Goal: Use online tool/utility: Utilize a website feature to perform a specific function

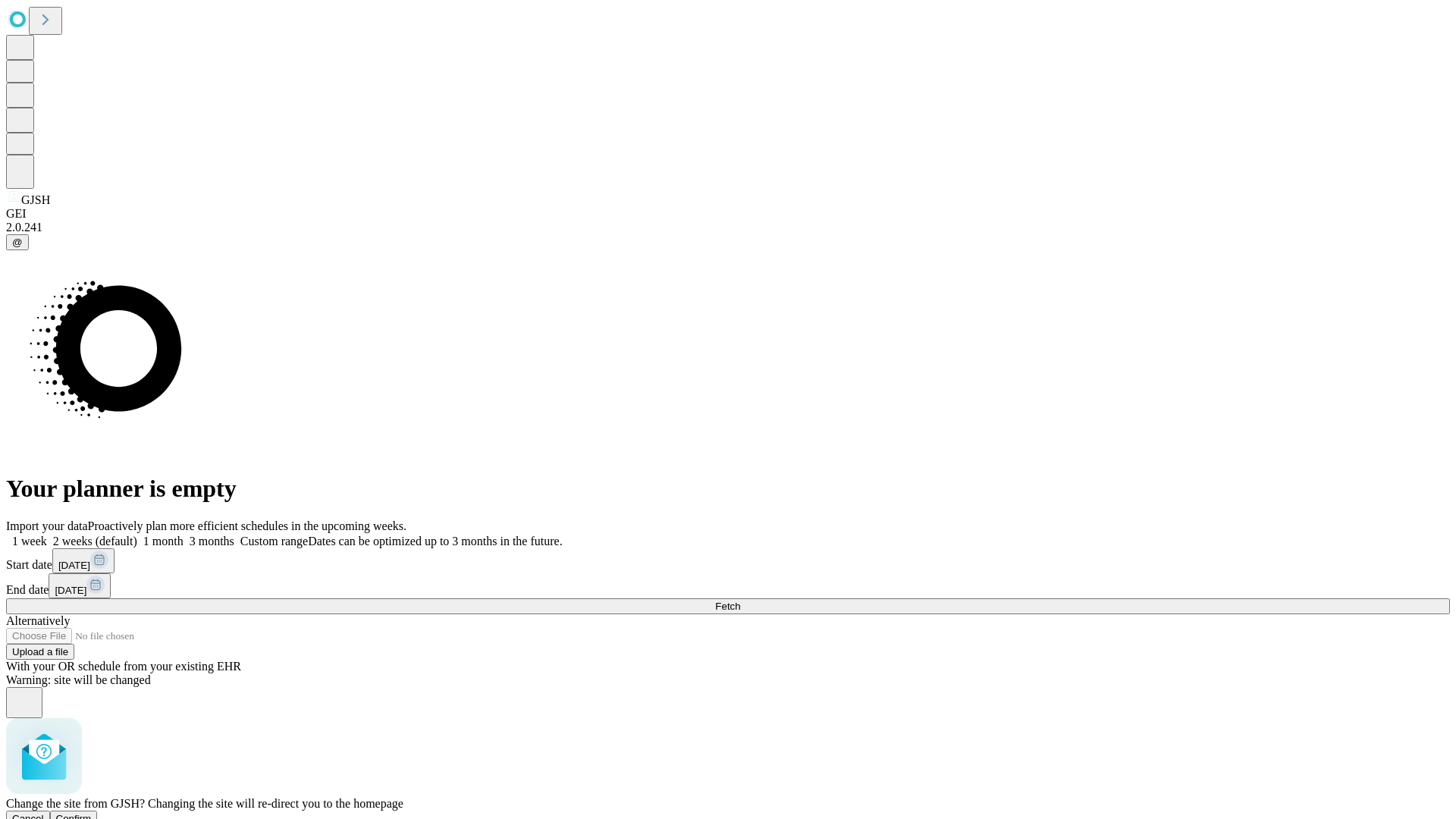
click at [92, 813] on span "Confirm" at bounding box center [74, 818] width 36 height 12
click at [183, 535] on label "1 month" at bounding box center [160, 541] width 46 height 13
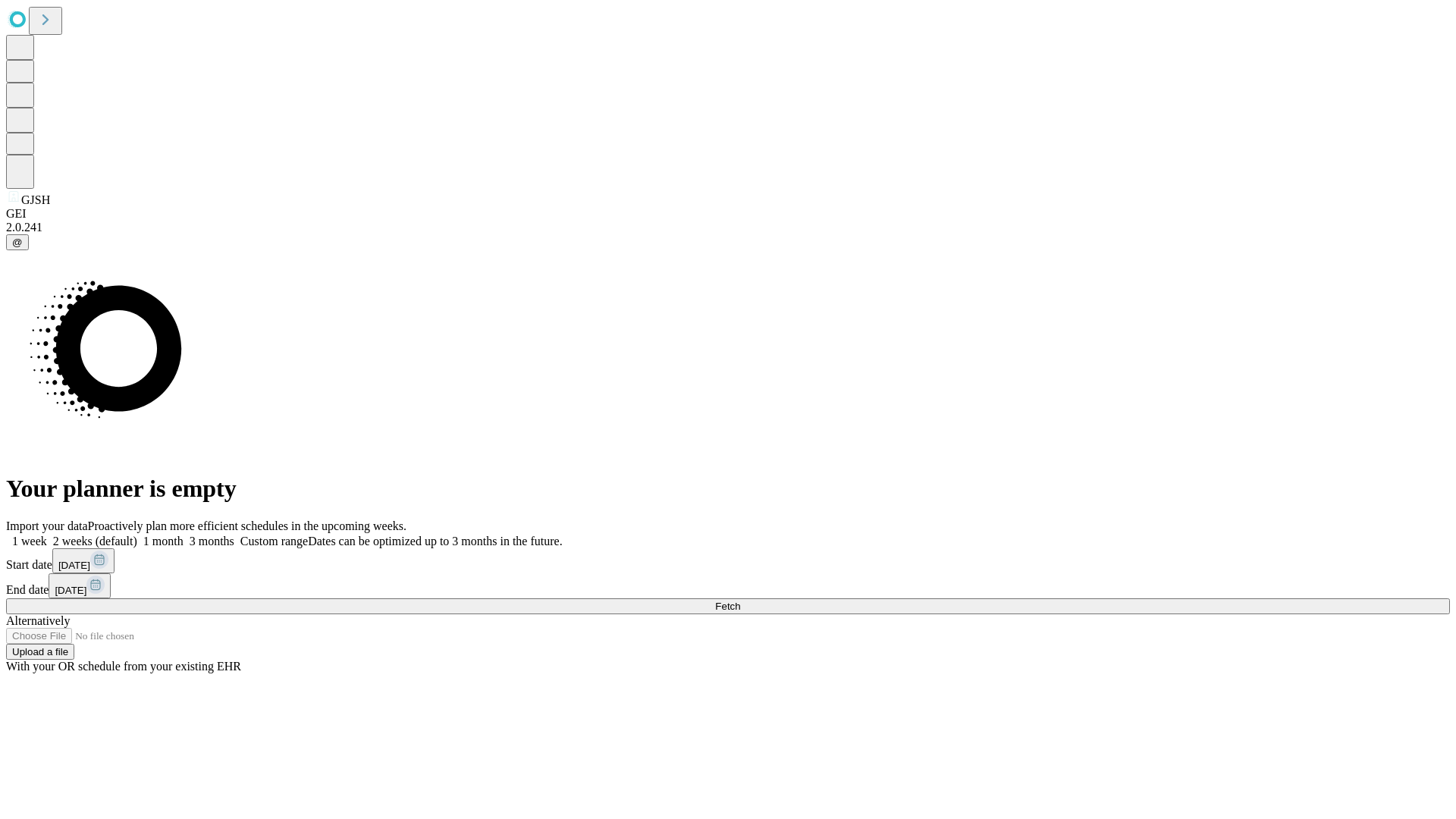
click at [740, 600] on span "Fetch" at bounding box center [728, 606] width 25 height 12
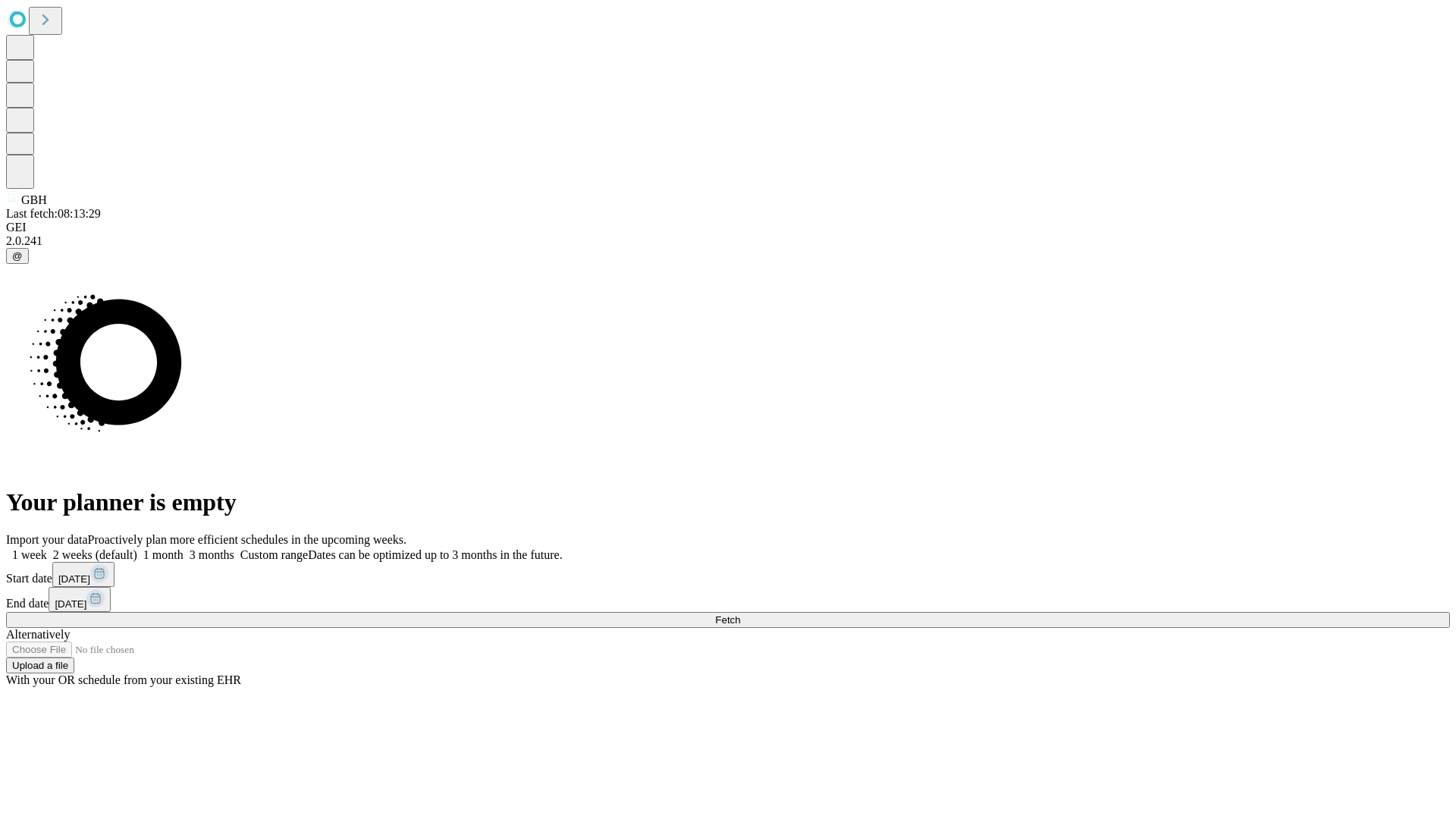
click at [183, 548] on label "1 month" at bounding box center [160, 554] width 46 height 13
click at [740, 614] on span "Fetch" at bounding box center [728, 620] width 25 height 12
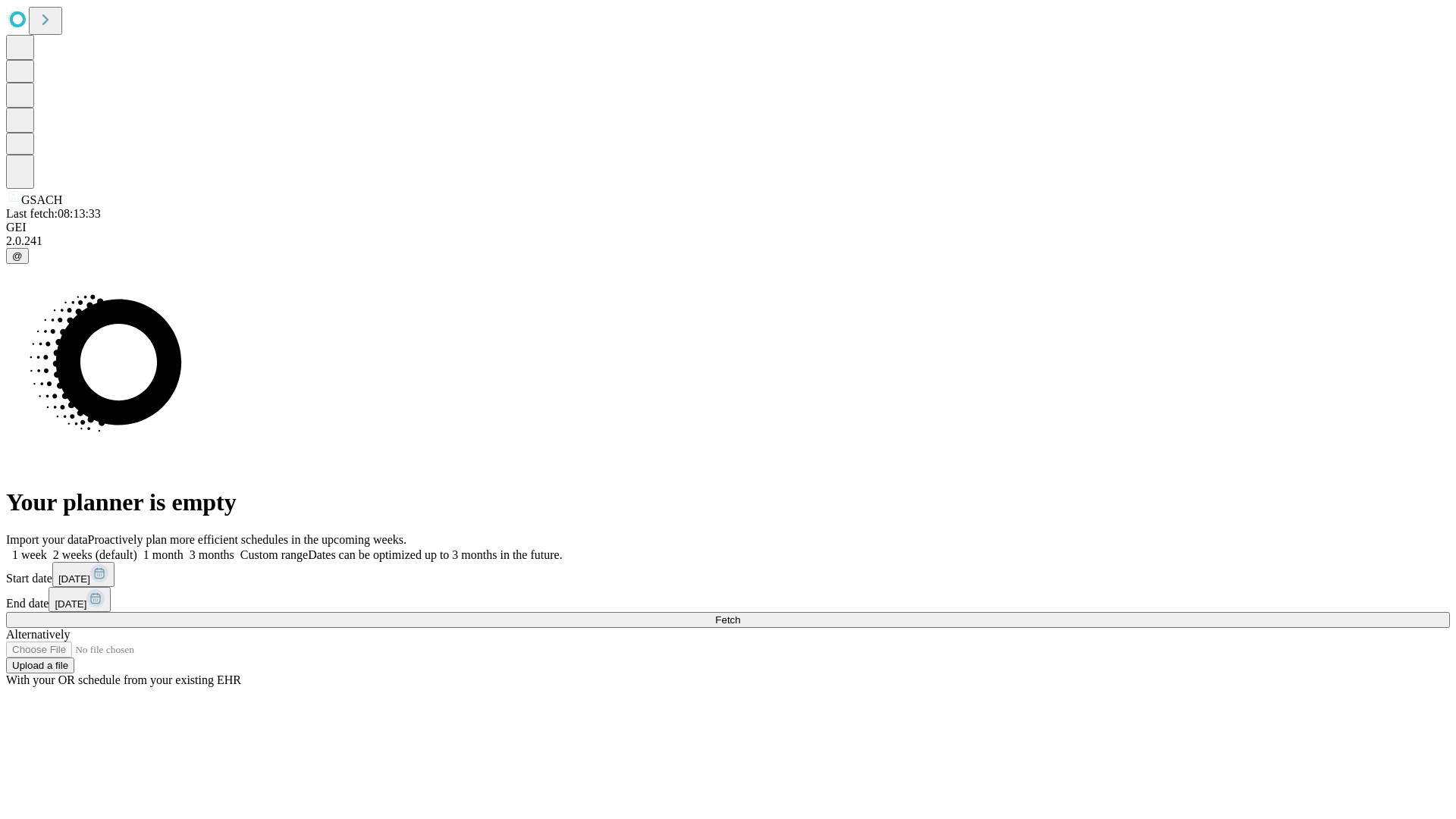
click at [183, 548] on label "1 month" at bounding box center [160, 554] width 46 height 13
click at [740, 614] on span "Fetch" at bounding box center [728, 620] width 25 height 12
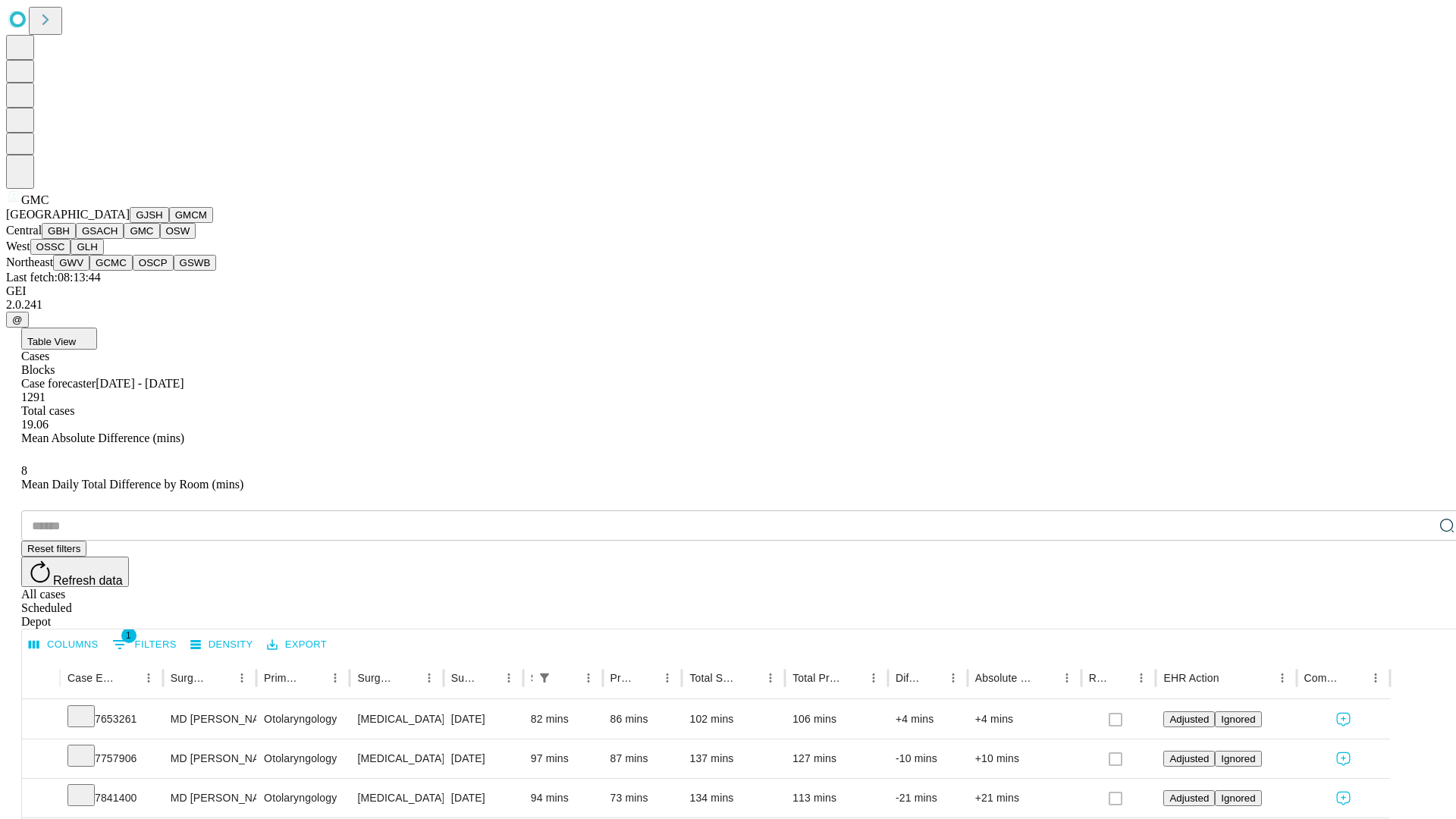
click at [160, 239] on button "OSW" at bounding box center [178, 231] width 37 height 16
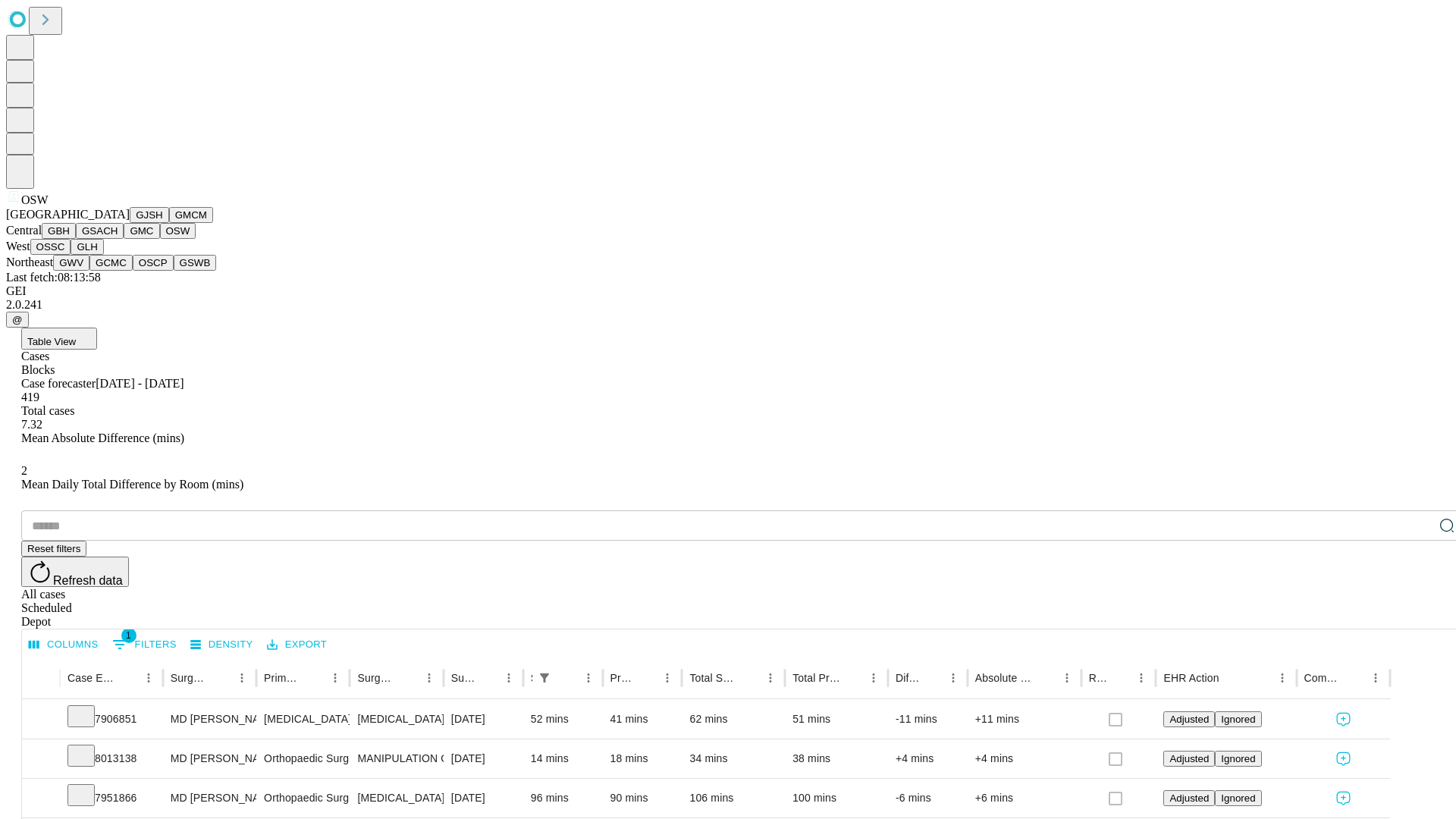
click at [71, 255] on button "OSSC" at bounding box center [51, 247] width 41 height 16
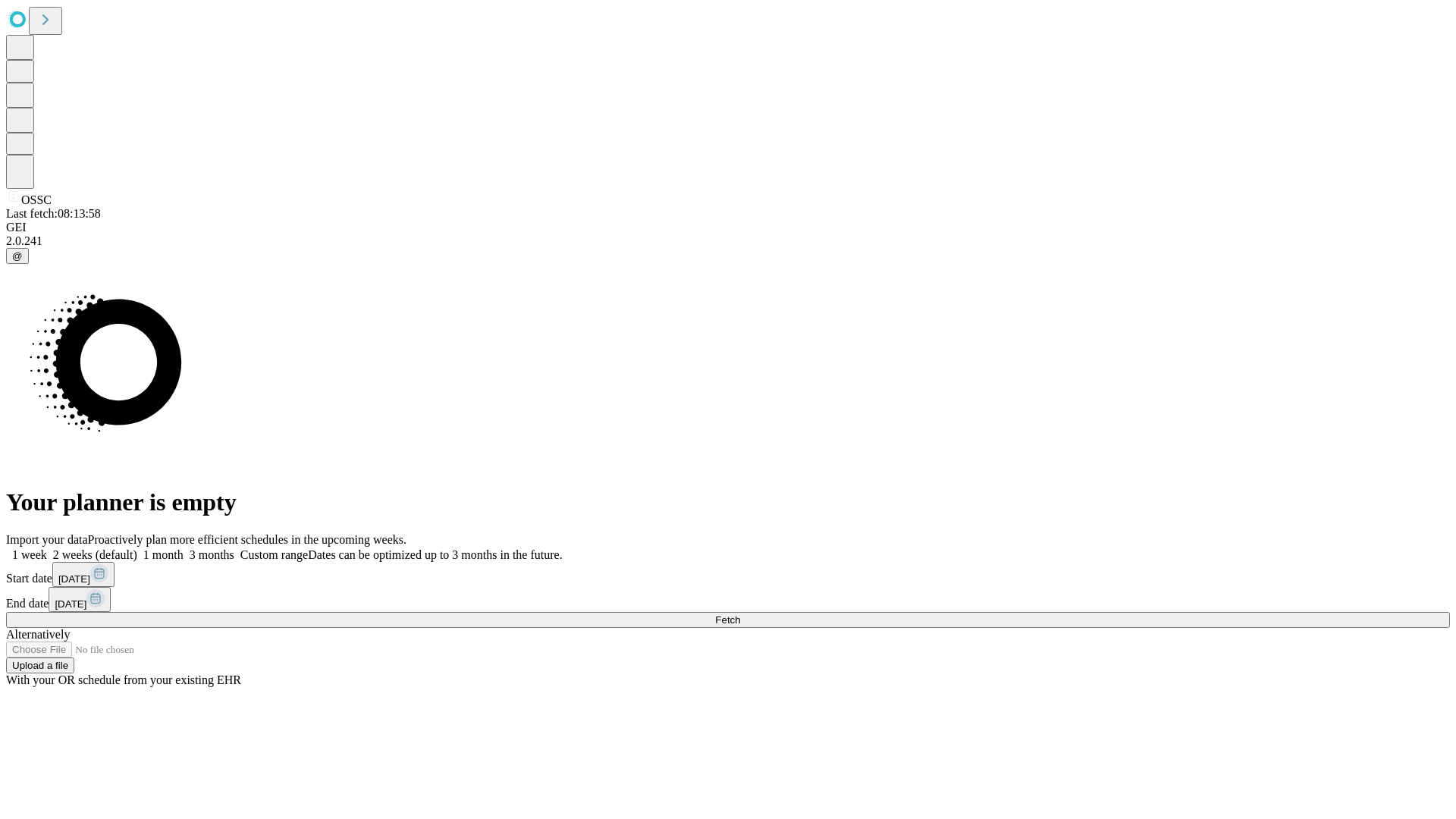
click at [183, 548] on label "1 month" at bounding box center [160, 554] width 46 height 13
click at [740, 614] on span "Fetch" at bounding box center [728, 620] width 25 height 12
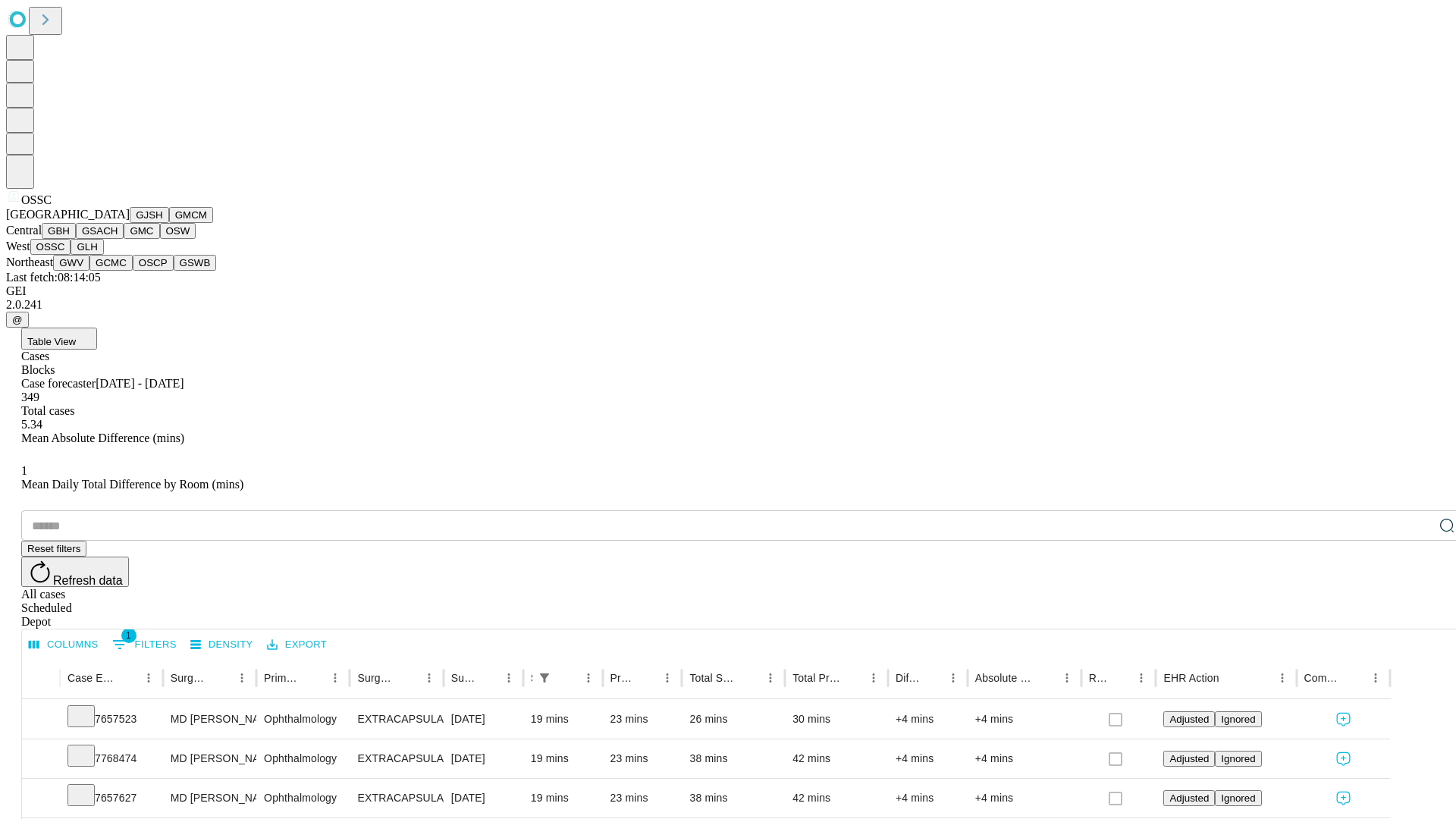
click at [103, 255] on button "GLH" at bounding box center [87, 247] width 33 height 16
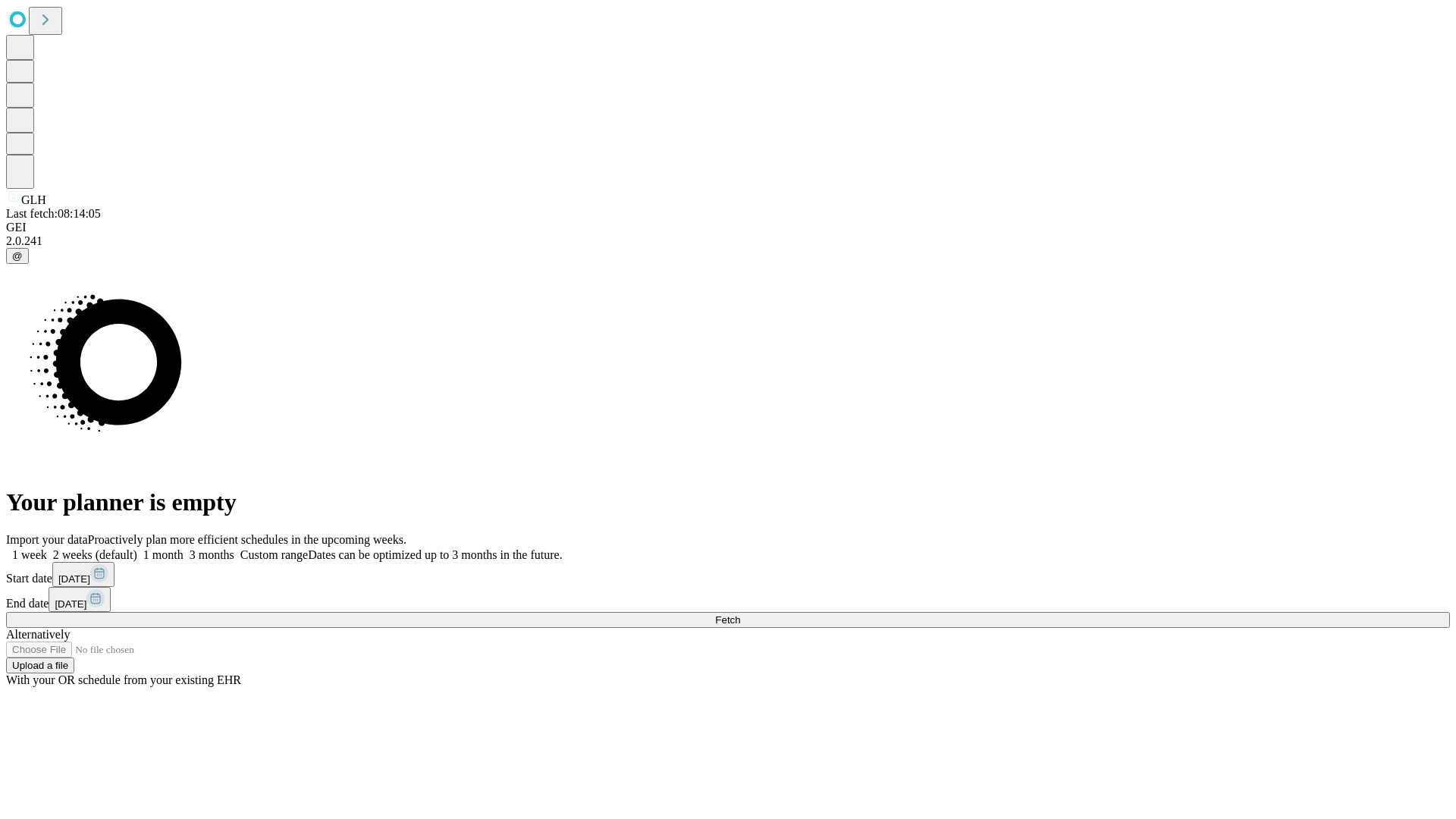
click at [183, 548] on label "1 month" at bounding box center [160, 554] width 46 height 13
click at [740, 614] on span "Fetch" at bounding box center [728, 620] width 25 height 12
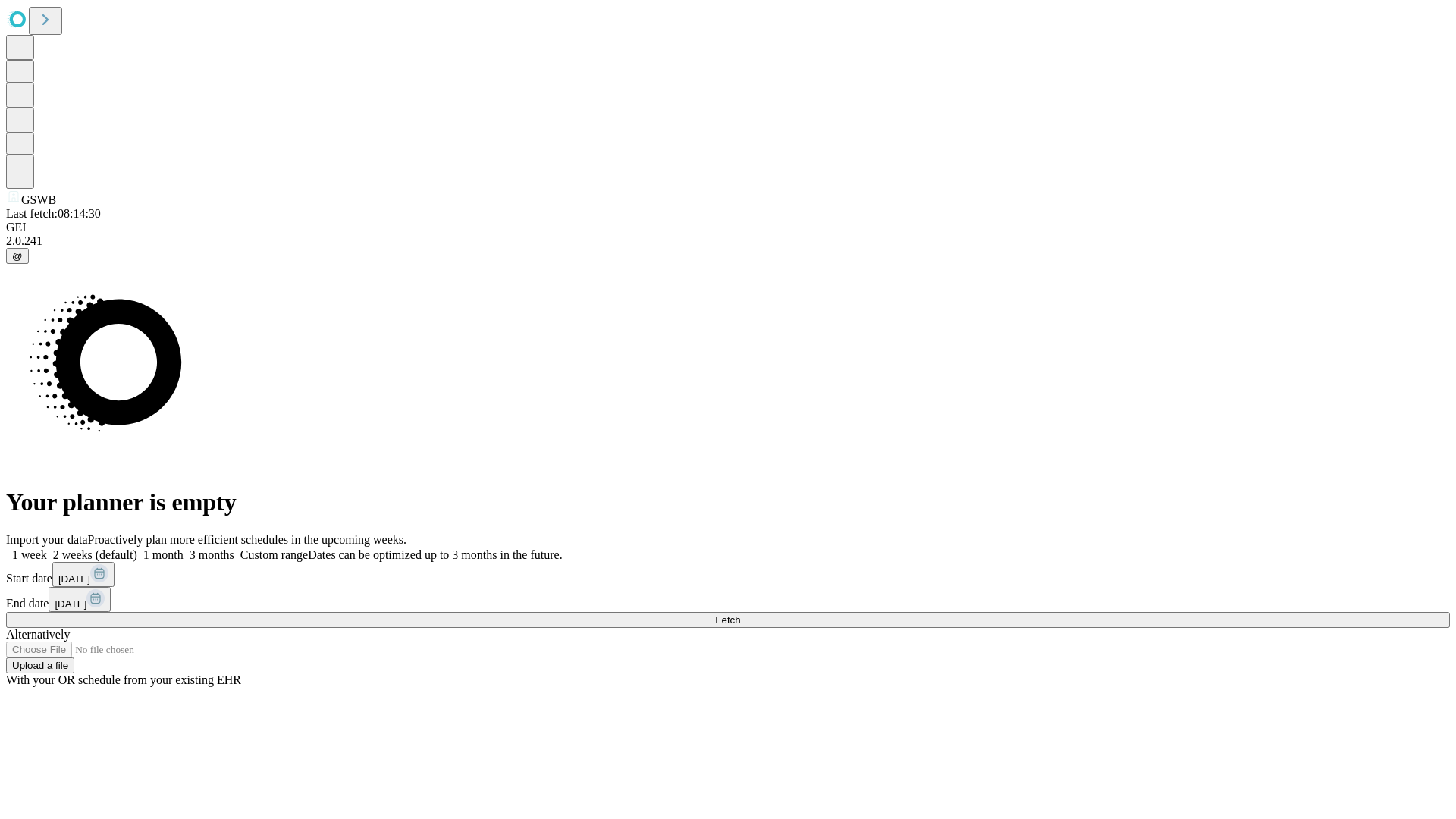
click at [183, 548] on label "1 month" at bounding box center [160, 554] width 46 height 13
click at [740, 614] on span "Fetch" at bounding box center [728, 620] width 25 height 12
